Goal: Contribute content: Add original content to the website for others to see

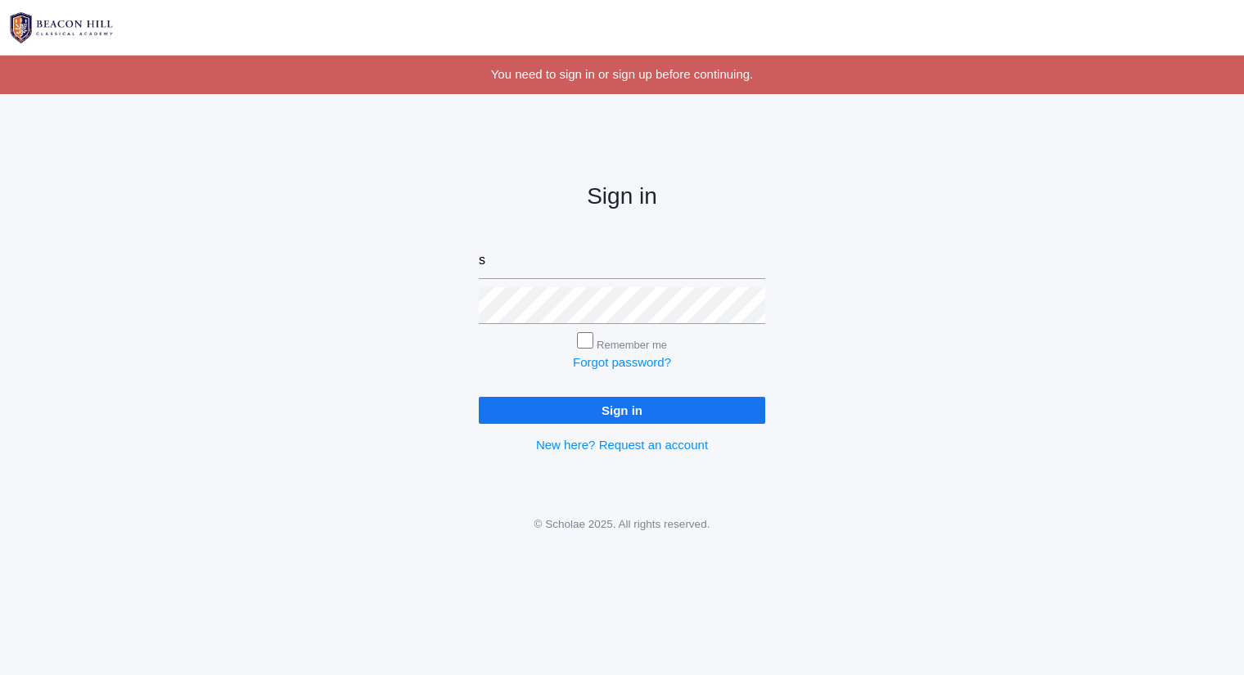
type input "sarah@beaconhillclassical.org"
click at [479, 397] on input "Sign in" at bounding box center [622, 410] width 286 height 27
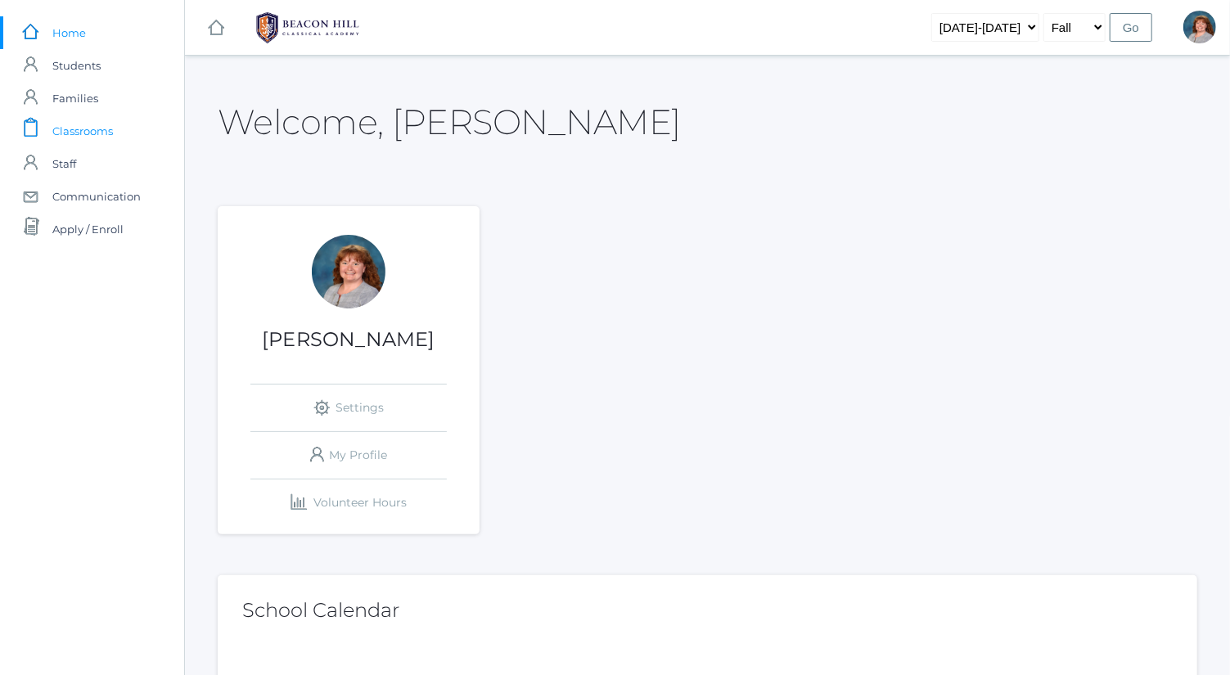
click at [99, 123] on span "Classrooms" at bounding box center [82, 131] width 61 height 33
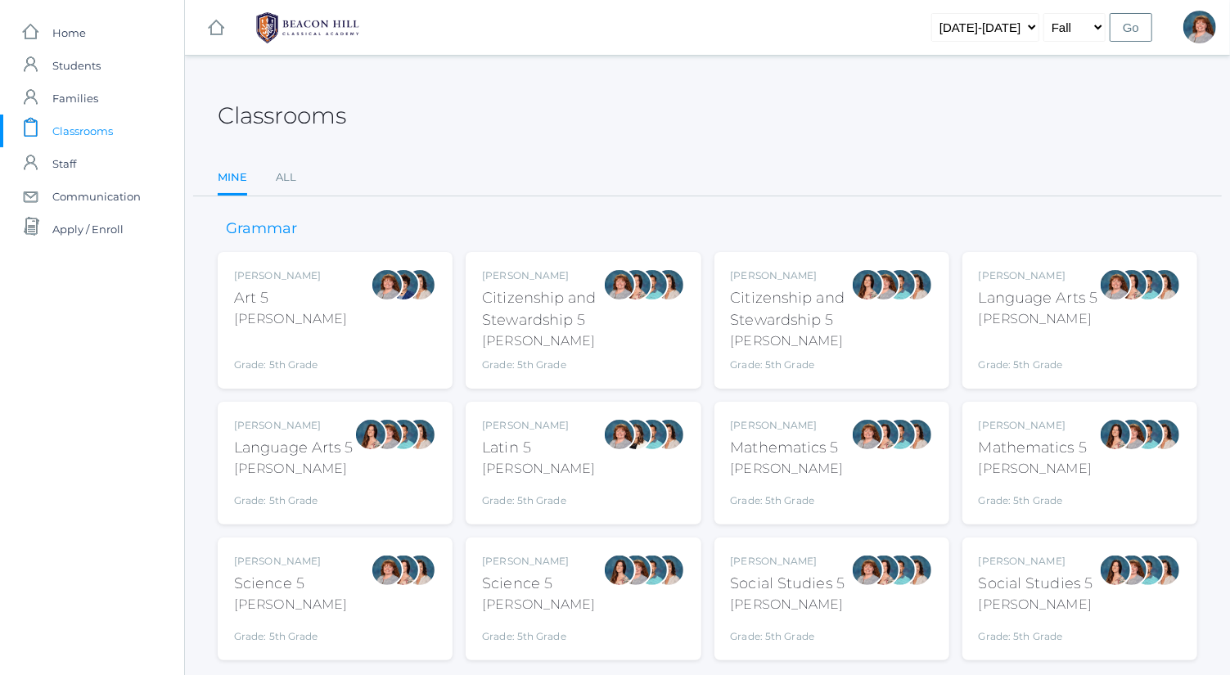
scroll to position [43, 0]
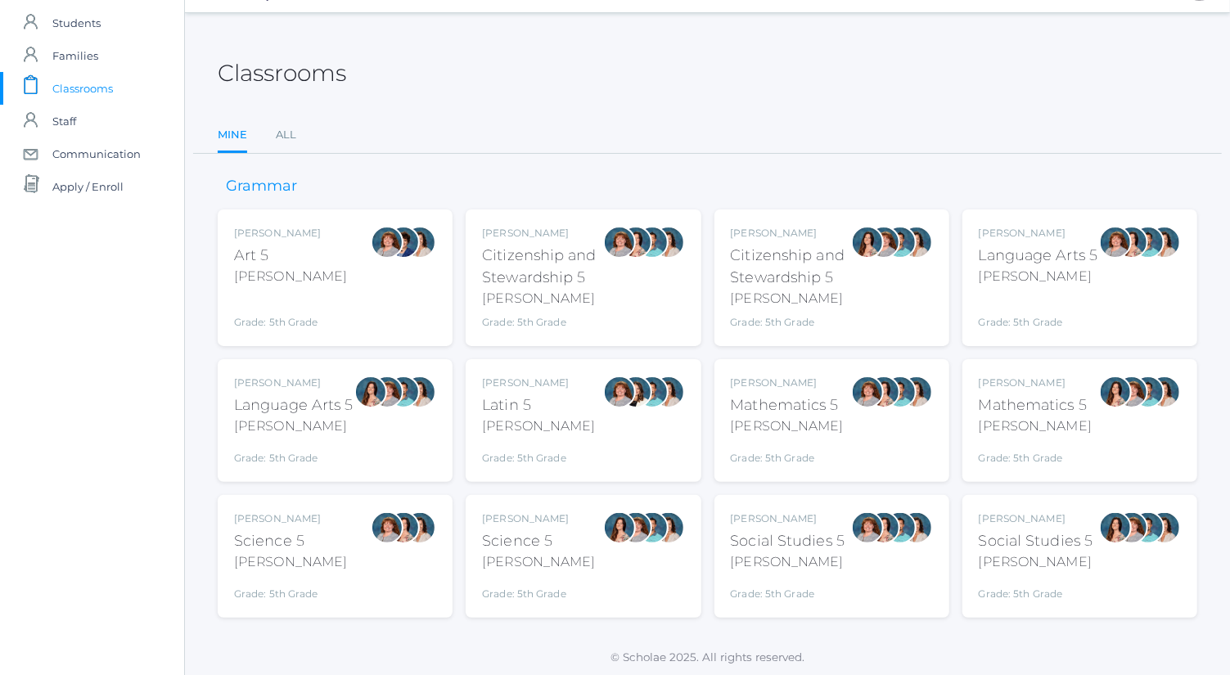
click at [806, 286] on div "Citizenship and Stewardship 5" at bounding box center [791, 267] width 120 height 44
click at [1039, 285] on div "Sarah Bence Language Arts 5 Bence Grade: 5th Grade 05LA" at bounding box center [1038, 278] width 119 height 104
click at [360, 403] on div at bounding box center [370, 392] width 33 height 33
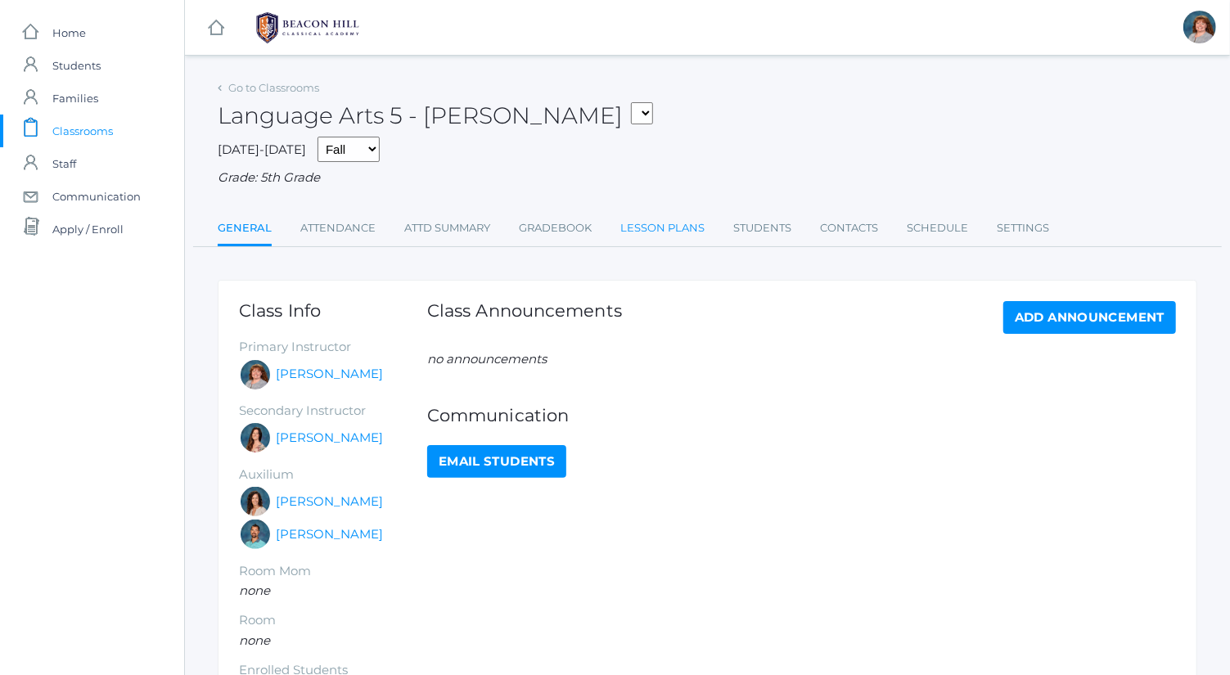
click at [651, 222] on link "Lesson Plans" at bounding box center [662, 228] width 84 height 33
click at [639, 226] on link "Lesson Plans" at bounding box center [662, 228] width 84 height 33
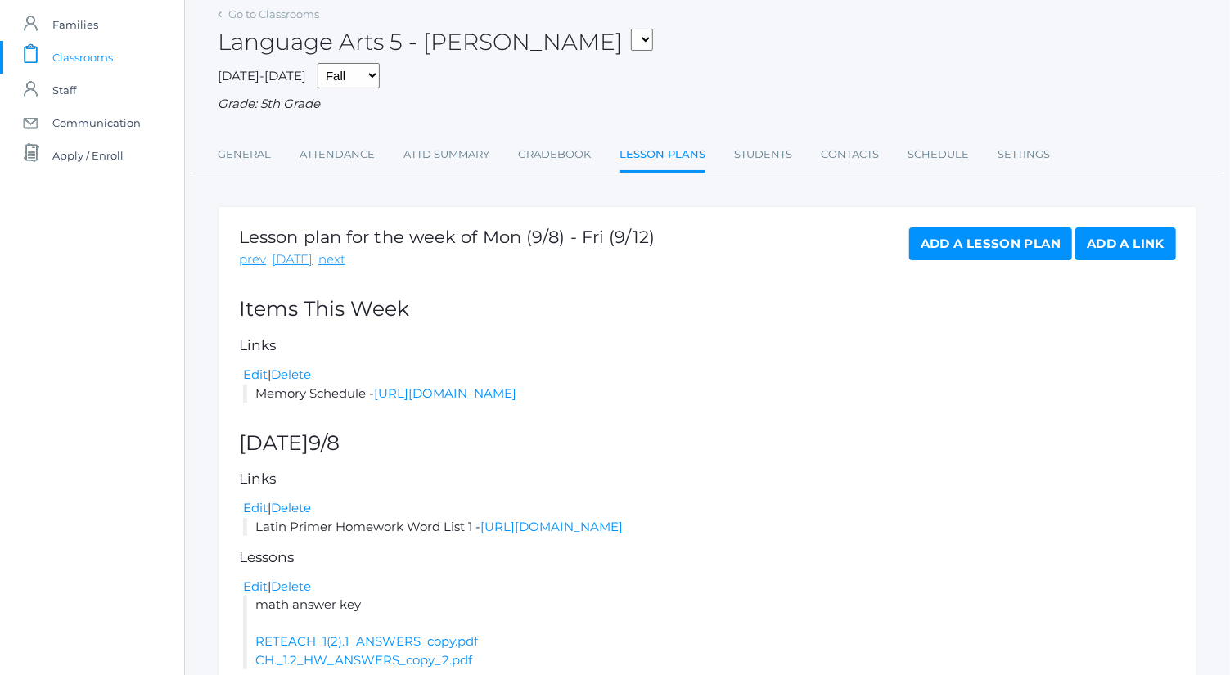
scroll to position [74, 0]
click at [943, 248] on link "Add a Lesson Plan" at bounding box center [990, 243] width 163 height 33
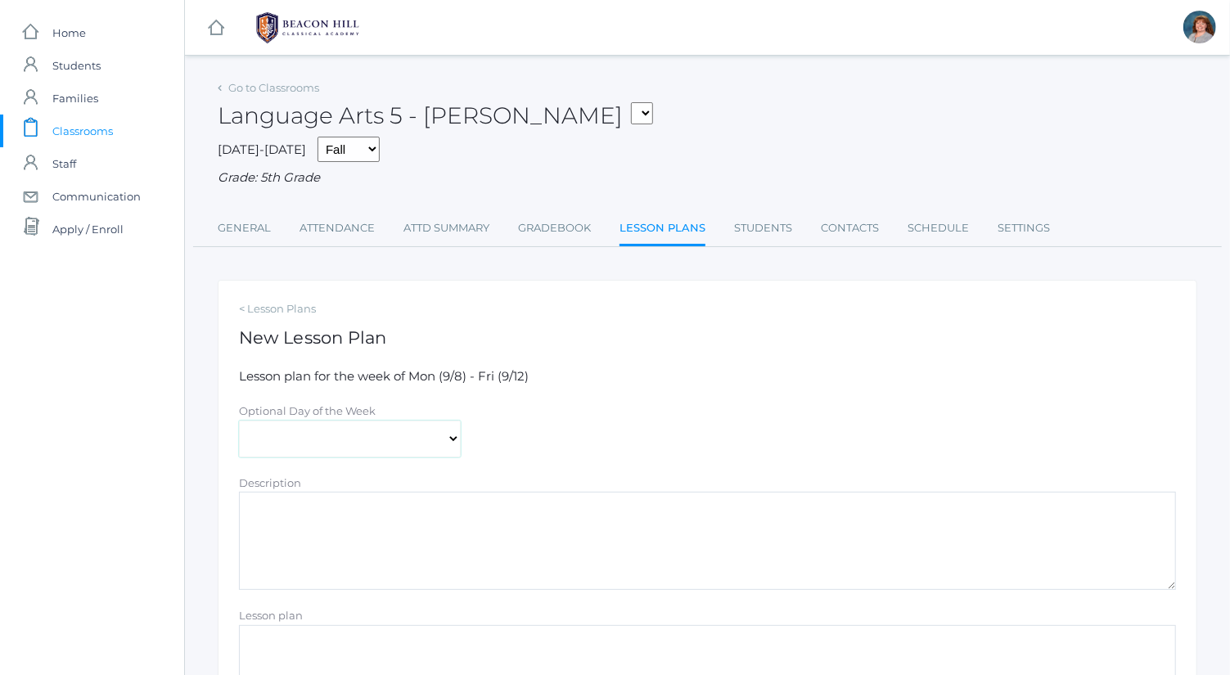
click at [403, 433] on select "[DATE] [DATE] [DATE] [DATE] [DATE]" at bounding box center [350, 439] width 222 height 37
select select "[DATE]"
click at [239, 421] on select "[DATE] [DATE] [DATE] [DATE] [DATE]" at bounding box center [350, 439] width 222 height 37
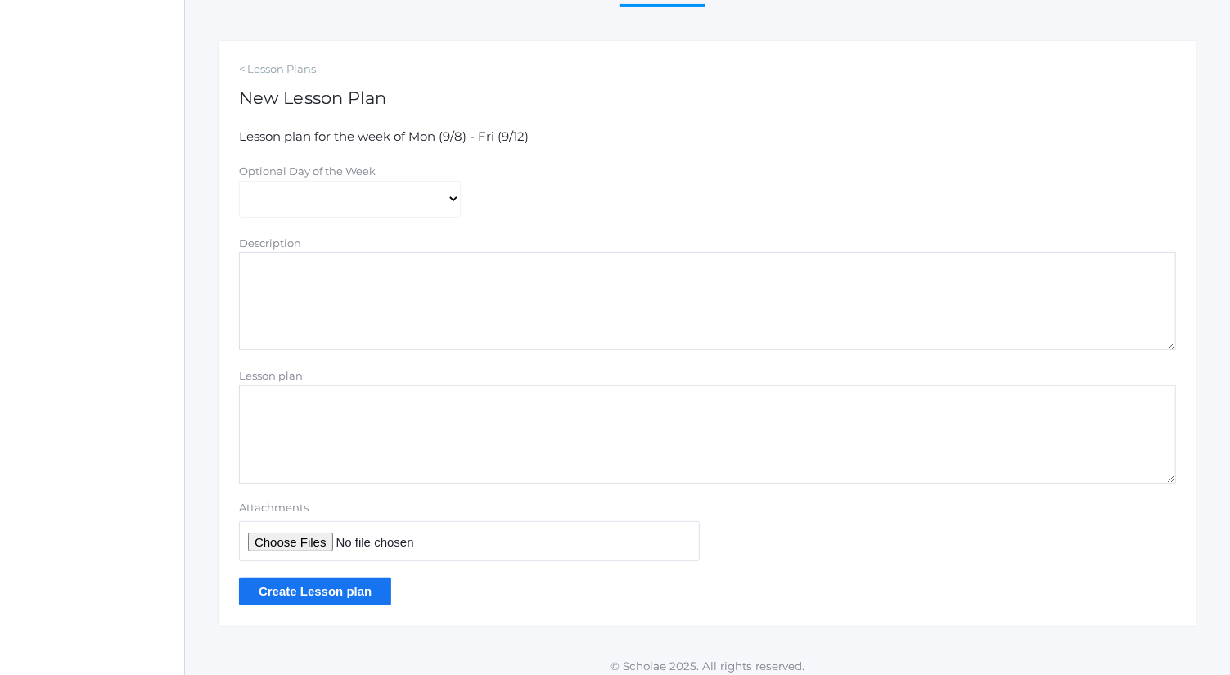
click at [443, 325] on textarea "Description" at bounding box center [707, 301] width 937 height 98
type textarea "Latin student workbook (scanned in- some pages are stretched)"
click at [311, 545] on input "Attachments" at bounding box center [469, 541] width 461 height 40
type input "C:\fakepath\STUDENT EDITION.pdf"
click at [352, 595] on input "Create Lesson plan" at bounding box center [315, 591] width 152 height 27
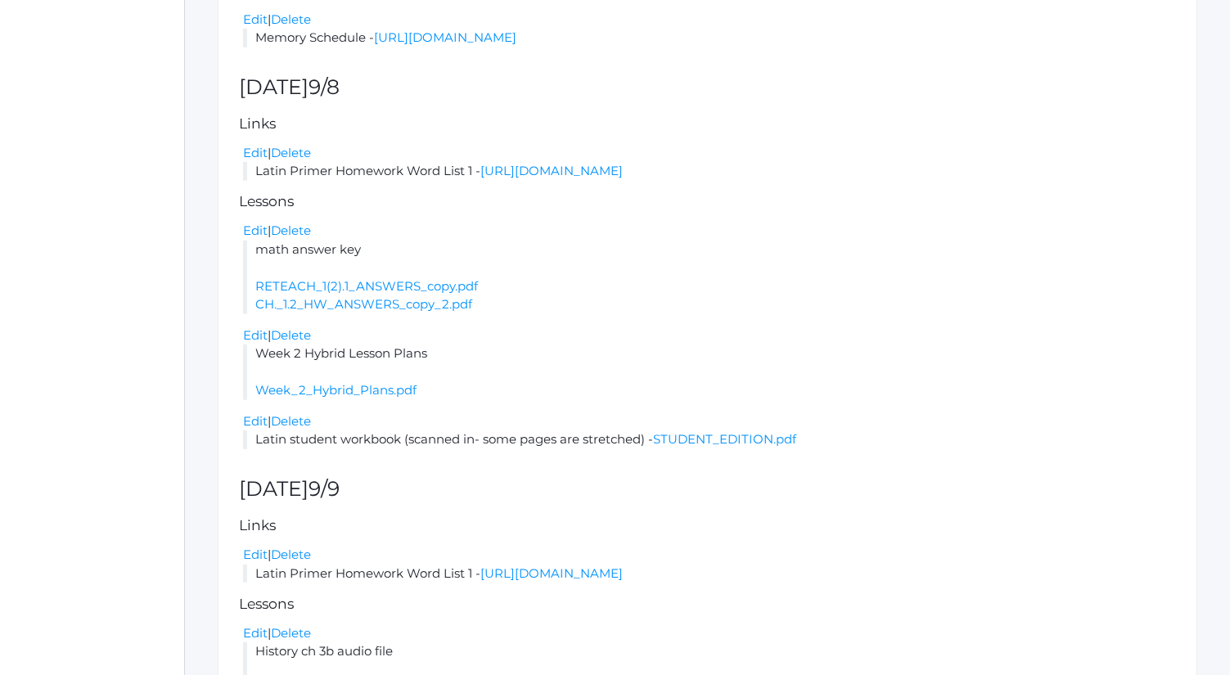
scroll to position [470, 0]
